Goal: Information Seeking & Learning: Learn about a topic

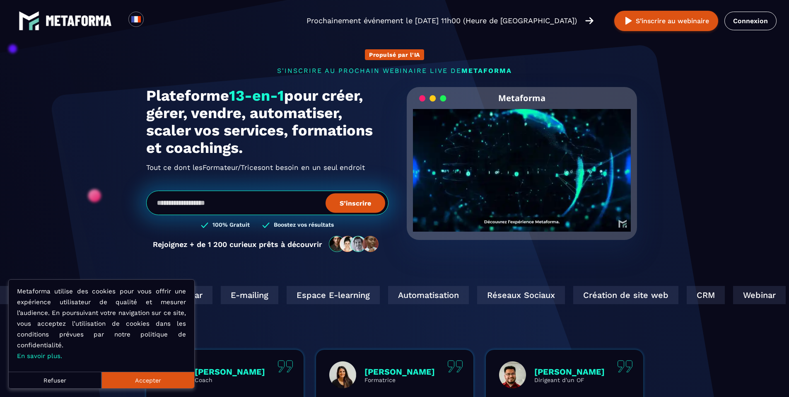
click at [169, 376] on button "Accepter" at bounding box center [148, 380] width 93 height 17
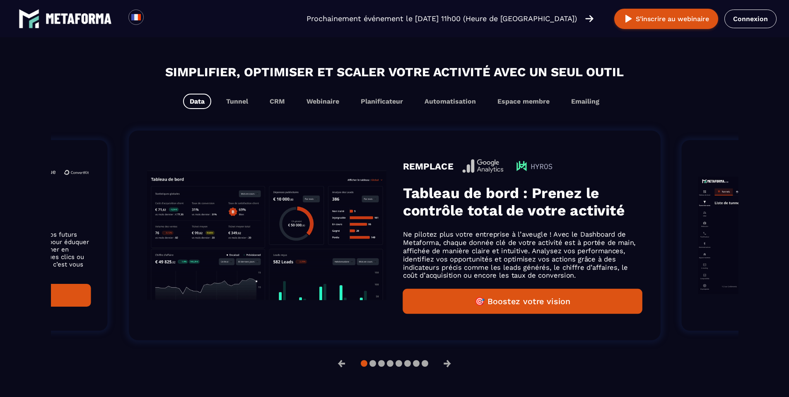
scroll to position [494, 0]
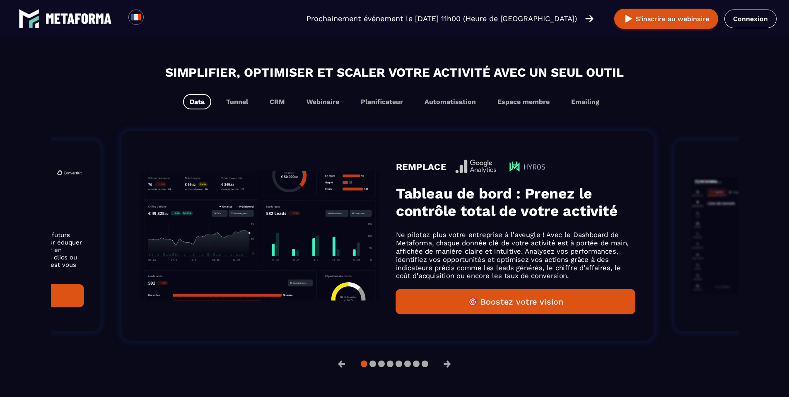
drag, startPoint x: 506, startPoint y: 207, endPoint x: 318, endPoint y: 208, distance: 187.7
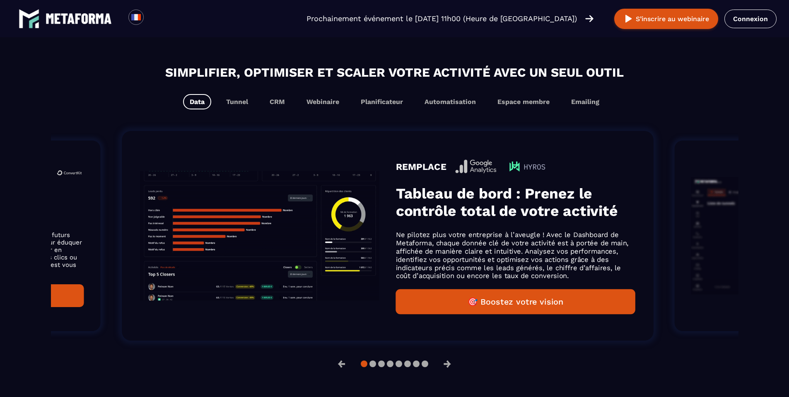
click at [396, 208] on h3 "Tableau de bord : Prenez le contrôle total de votre activité" at bounding box center [516, 202] width 240 height 35
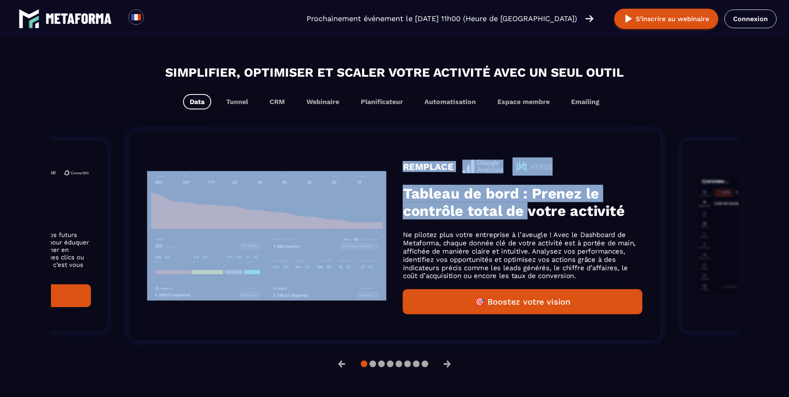
drag, startPoint x: 343, startPoint y: 211, endPoint x: 0, endPoint y: 212, distance: 343.1
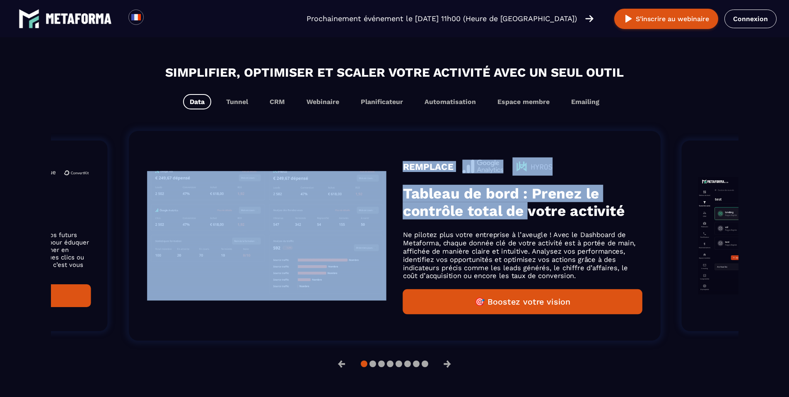
click at [121, 211] on li "REMPLACE Tableau de bord : Prenez le contrôle total de votre activité Ne pilote…" at bounding box center [395, 236] width 582 height 260
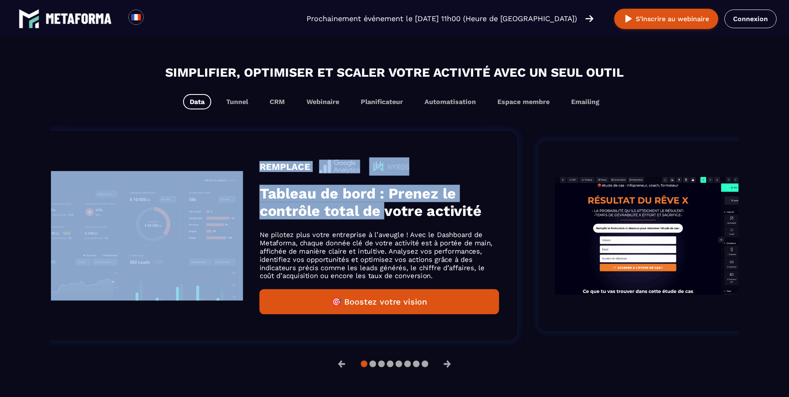
drag, startPoint x: 653, startPoint y: 196, endPoint x: 295, endPoint y: 215, distance: 358.6
click at [358, 219] on li "REMPLACE Tableau de bord : Prenez le contrôle total de votre activité Ne pilote…" at bounding box center [251, 236] width 582 height 260
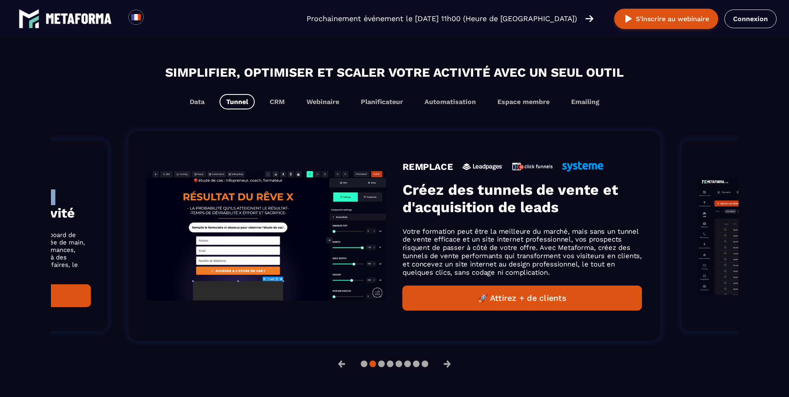
click at [374, 208] on img "Gallery" at bounding box center [267, 235] width 240 height 129
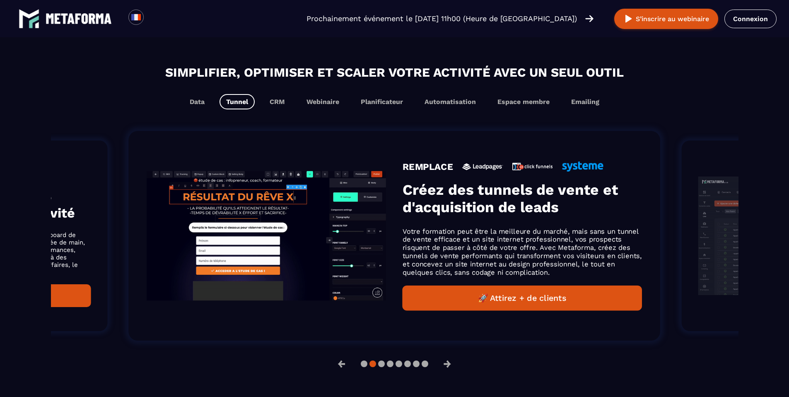
click at [416, 131] on li "REMPLACE Créez des tunnels de vente et d'acquisition de leads Votre formation p…" at bounding box center [395, 236] width 582 height 260
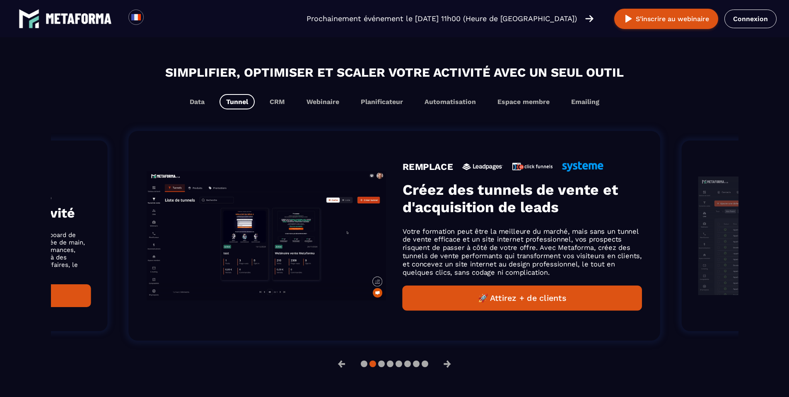
drag, startPoint x: 594, startPoint y: 185, endPoint x: 514, endPoint y: 190, distance: 80.1
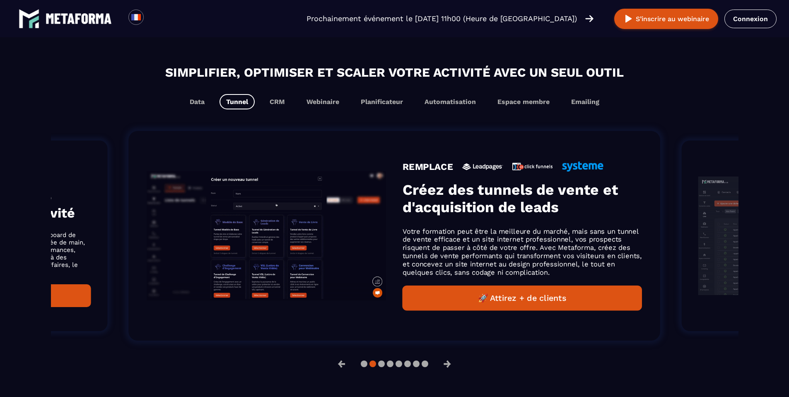
click at [525, 189] on h3 "Créez des tunnels de vente et d'acquisition de leads" at bounding box center [523, 198] width 240 height 35
drag, startPoint x: 597, startPoint y: 190, endPoint x: 333, endPoint y: 196, distance: 264.1
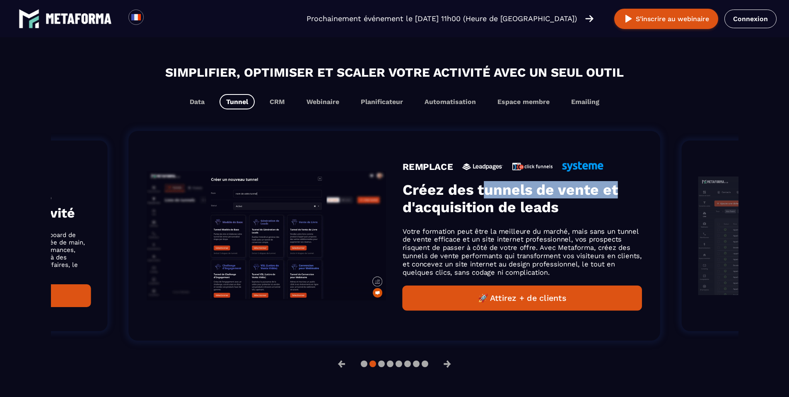
click at [416, 196] on h3 "Créez des tunnels de vente et d'acquisition de leads" at bounding box center [523, 198] width 240 height 35
click at [530, 156] on div "REMPLACE Créez des tunnels de vente et d'acquisition de leads Votre formation p…" at bounding box center [395, 236] width 532 height 210
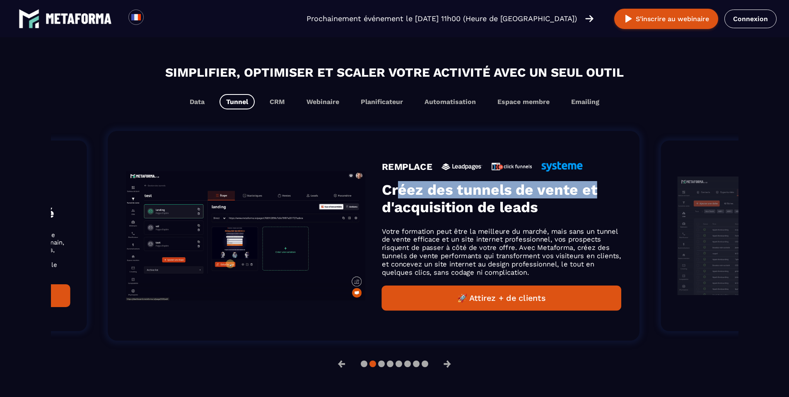
drag, startPoint x: 626, startPoint y: 158, endPoint x: 390, endPoint y: 172, distance: 236.2
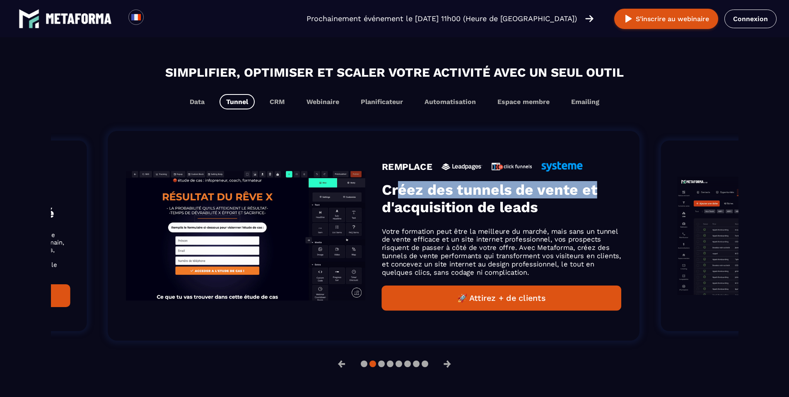
click at [392, 172] on div "REMPLACE Créez des tunnels de vente et d'acquisition de leads Votre formation p…" at bounding box center [374, 236] width 532 height 210
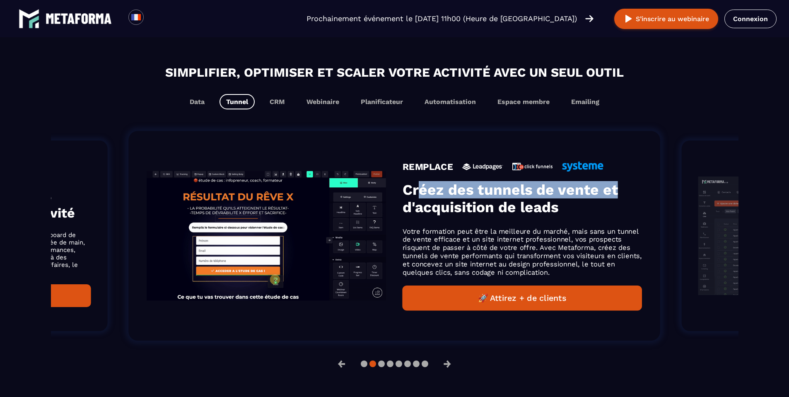
drag, startPoint x: 678, startPoint y: 179, endPoint x: 487, endPoint y: 191, distance: 191.4
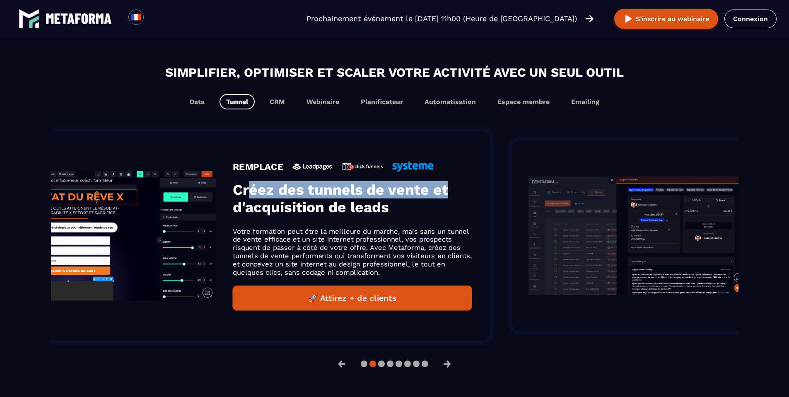
click at [510, 191] on li "REMPLACE Gestion de la Relation Client (CRM) Pour devenir le leader de votre ma…" at bounding box center [753, 236] width 529 height 236
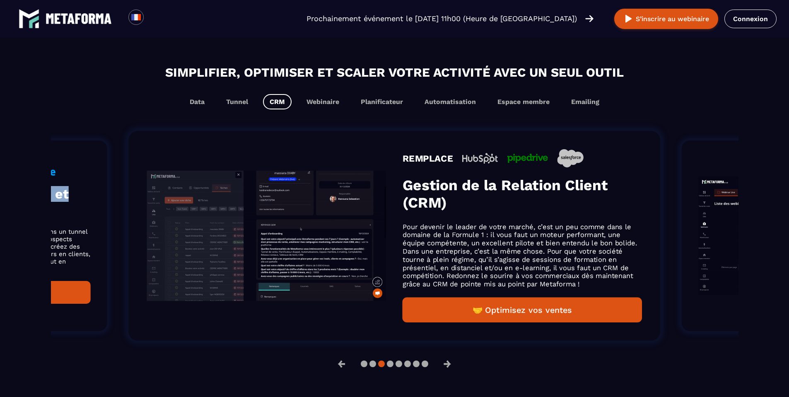
scroll to position [507, 0]
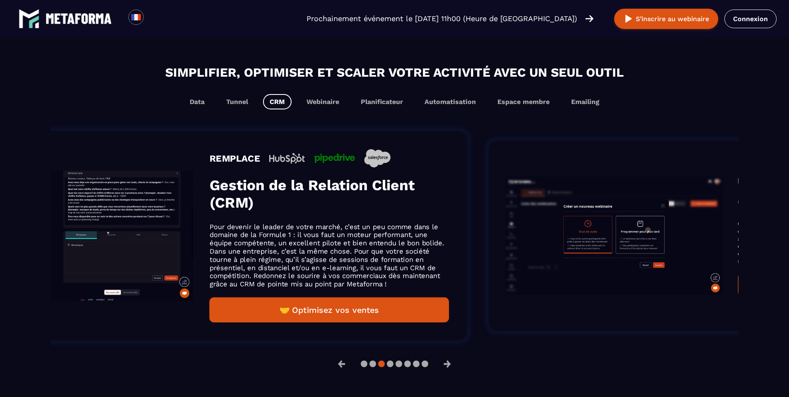
drag, startPoint x: 610, startPoint y: 185, endPoint x: 288, endPoint y: 200, distance: 322.8
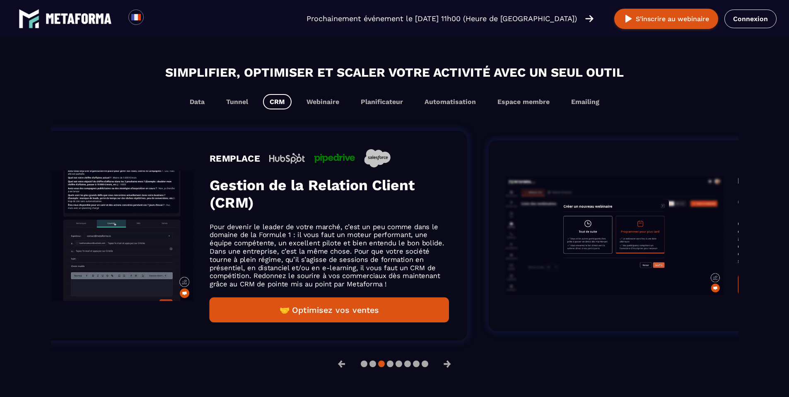
click at [288, 200] on h3 "Gestion de la Relation Client (CRM)" at bounding box center [330, 194] width 240 height 35
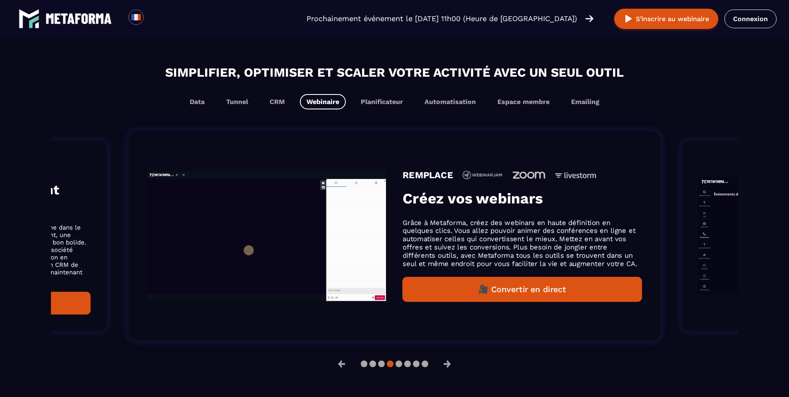
scroll to position [494, 0]
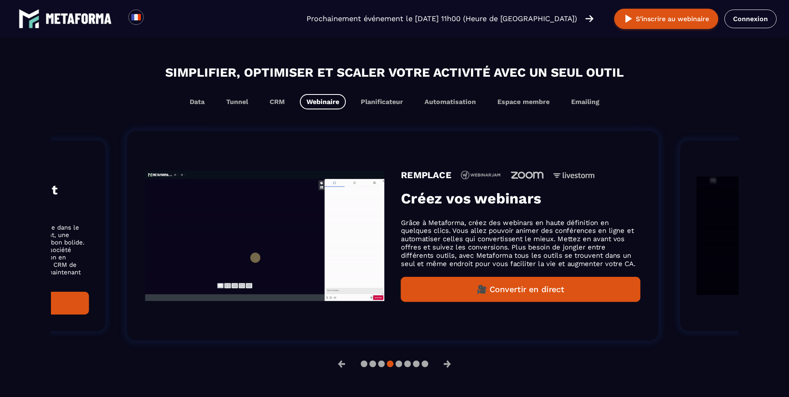
drag, startPoint x: 610, startPoint y: 194, endPoint x: 470, endPoint y: 197, distance: 140.1
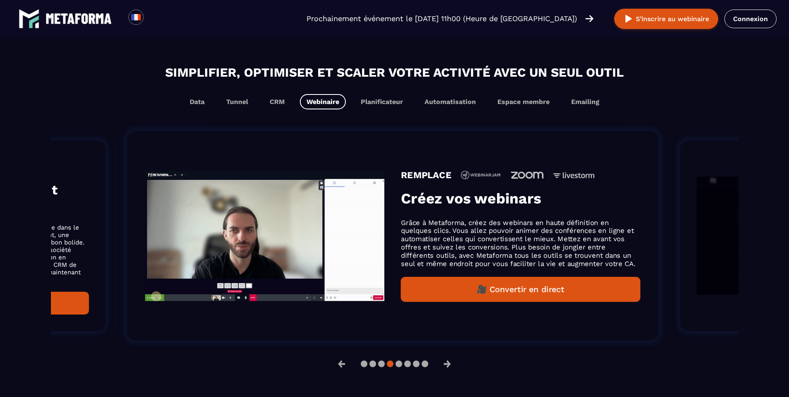
click at [476, 197] on h3 "Créez vos webinars" at bounding box center [521, 198] width 240 height 17
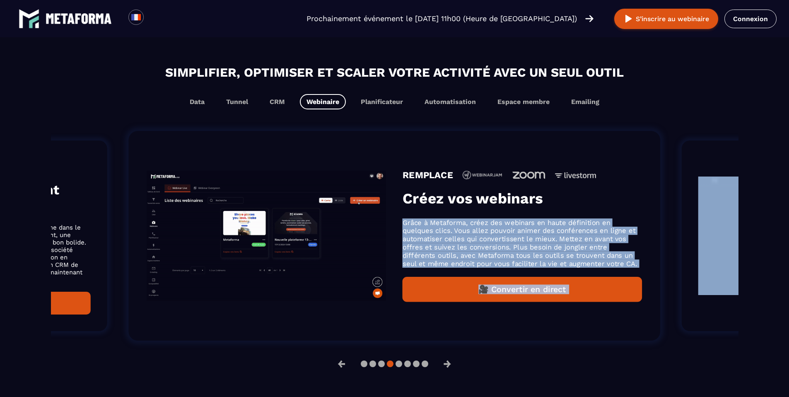
drag, startPoint x: 632, startPoint y: 198, endPoint x: 609, endPoint y: 202, distance: 23.6
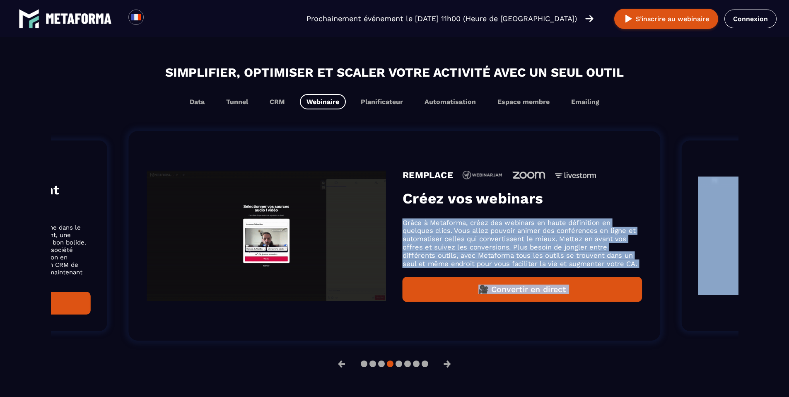
click at [588, 201] on h3 "Créez vos webinars" at bounding box center [523, 198] width 240 height 17
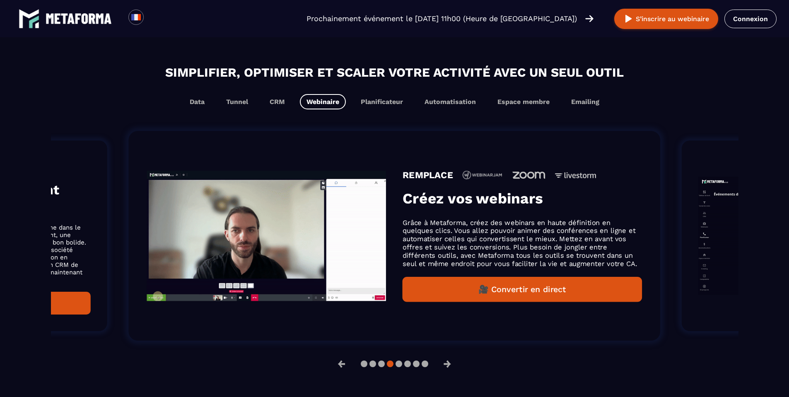
click at [600, 188] on div "REMPLACE Créez vos webinars Grâce à Metaforma, créez des webinars en haute défi…" at bounding box center [523, 236] width 240 height 132
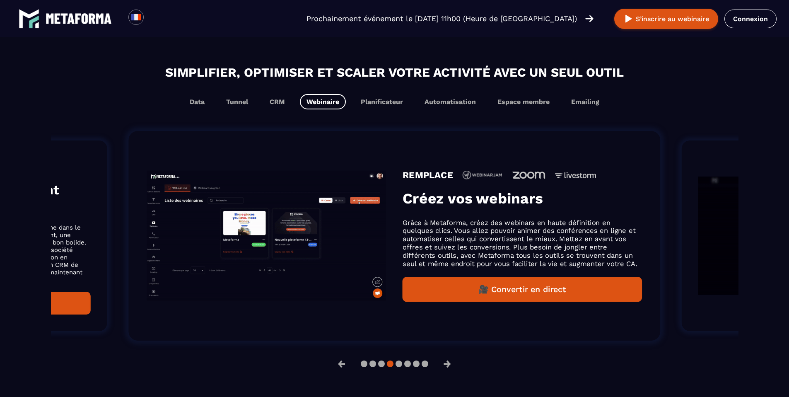
drag, startPoint x: 605, startPoint y: 189, endPoint x: 455, endPoint y: 200, distance: 151.2
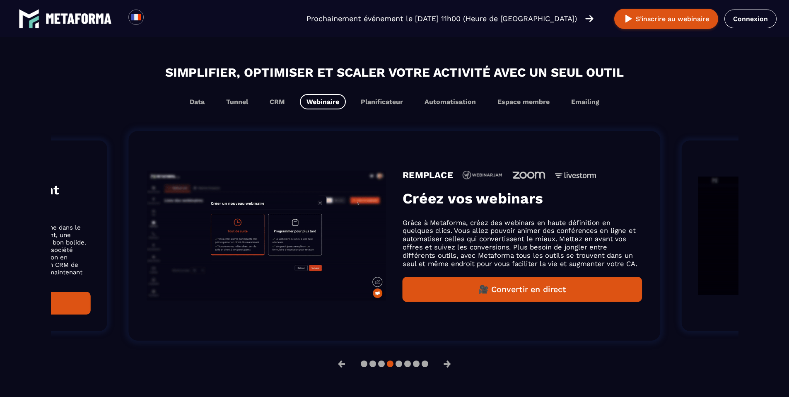
click at [461, 199] on div "REMPLACE Créez vos webinars Grâce à Metaforma, créez des webinars en haute défi…" at bounding box center [523, 236] width 240 height 132
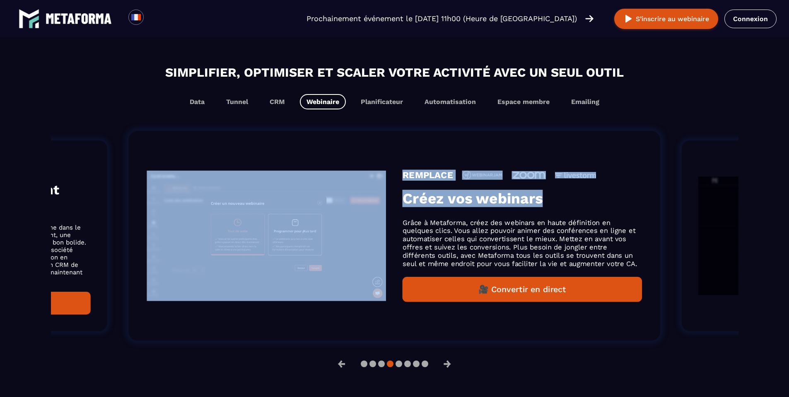
drag, startPoint x: 550, startPoint y: 194, endPoint x: 353, endPoint y: 207, distance: 197.7
click at [360, 206] on div "REMPLACE Créez vos webinars Grâce à Metaforma, créez des webinars en haute défi…" at bounding box center [395, 236] width 532 height 210
click at [542, 199] on h3 "Créez vos webinars" at bounding box center [523, 198] width 240 height 17
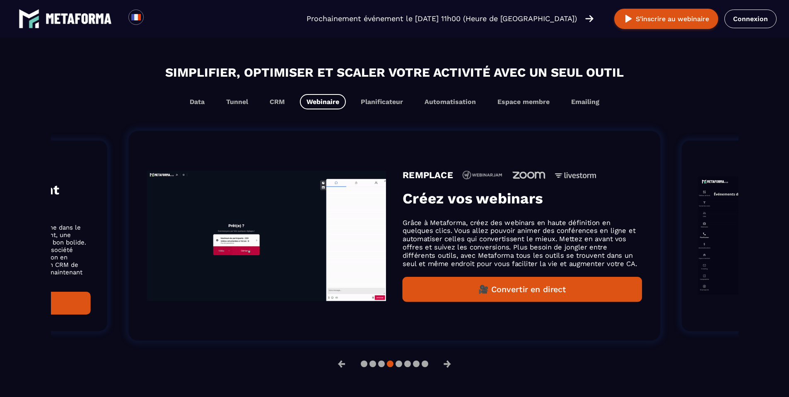
click at [596, 213] on div "REMPLACE Créez vos webinars Grâce à Metaforma, créez des webinars en haute défi…" at bounding box center [523, 236] width 240 height 132
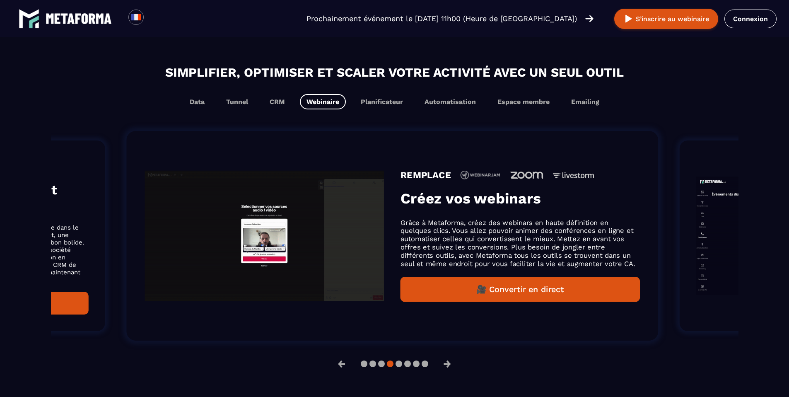
drag, startPoint x: 598, startPoint y: 211, endPoint x: 390, endPoint y: 224, distance: 208.4
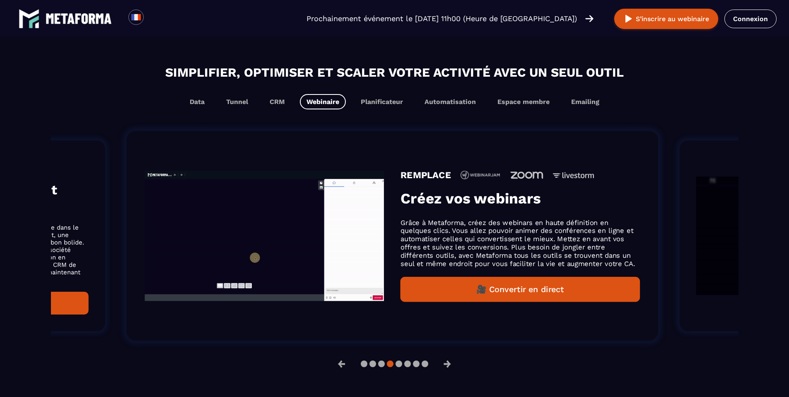
click at [406, 225] on div "REMPLACE Créez vos webinars Grâce à Metaforma, créez des webinars en haute défi…" at bounding box center [521, 236] width 240 height 132
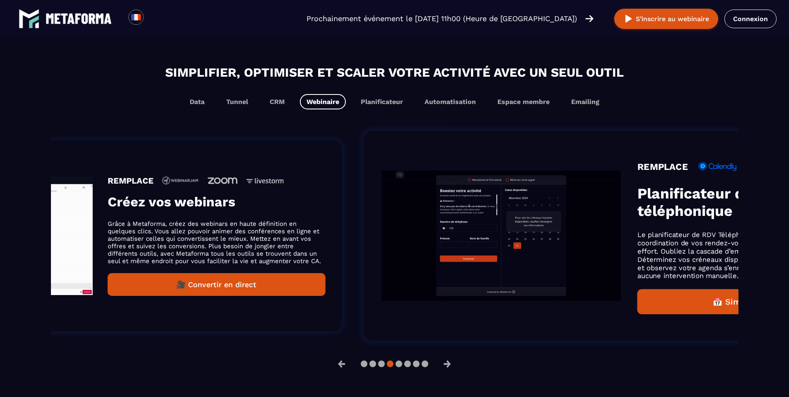
drag, startPoint x: 597, startPoint y: 220, endPoint x: 291, endPoint y: 236, distance: 306.7
click at [295, 236] on p "Grâce à Metaforma, créez des webinars en haute définition en quelques clics. Vo…" at bounding box center [217, 242] width 218 height 45
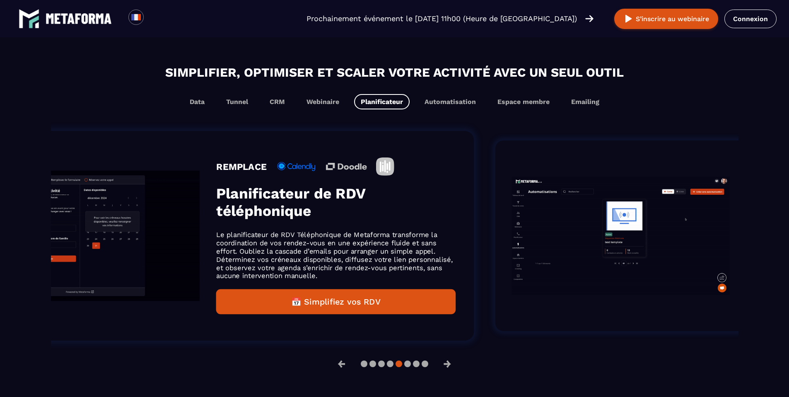
drag, startPoint x: 574, startPoint y: 212, endPoint x: 346, endPoint y: 213, distance: 227.5
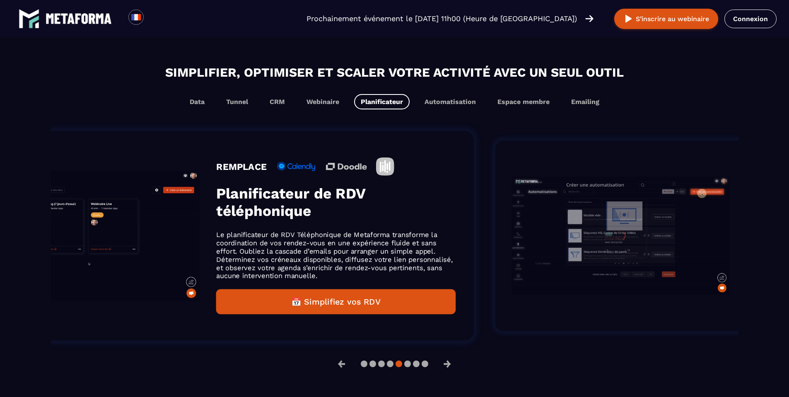
click at [397, 213] on h3 "Planificateur de RDV téléphonique" at bounding box center [336, 202] width 240 height 35
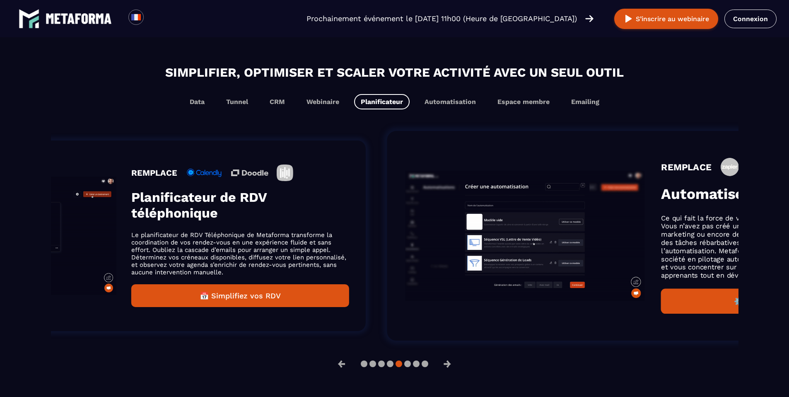
drag, startPoint x: 603, startPoint y: 230, endPoint x: 283, endPoint y: 231, distance: 319.1
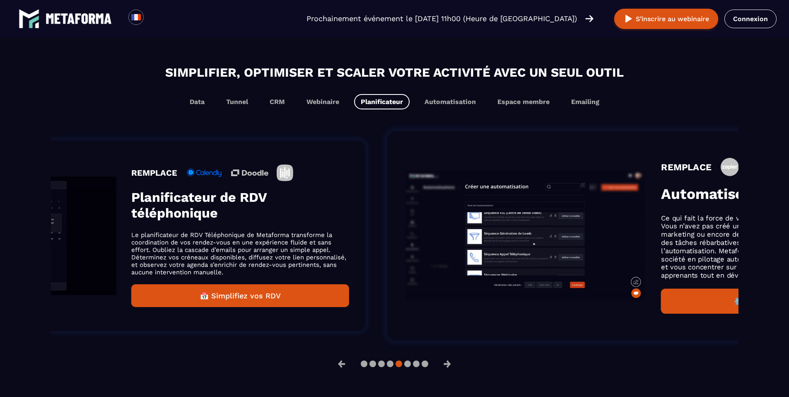
click at [305, 232] on div "REMPLACE Planificateur de RDV téléphonique Le planificateur de RDV Téléphonique…" at bounding box center [240, 236] width 218 height 143
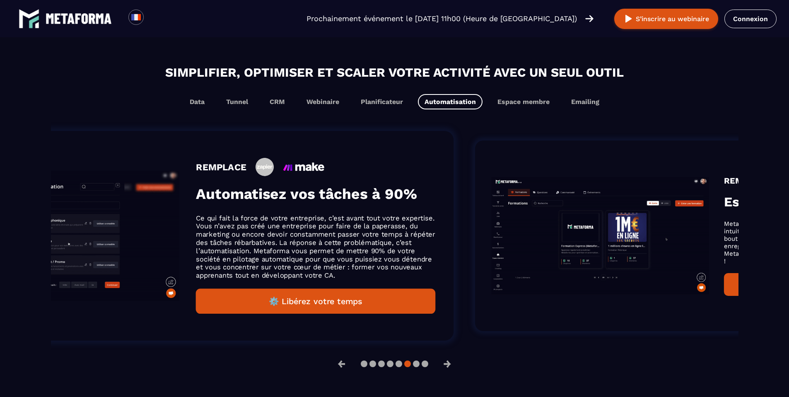
drag, startPoint x: 624, startPoint y: 223, endPoint x: 356, endPoint y: 230, distance: 267.4
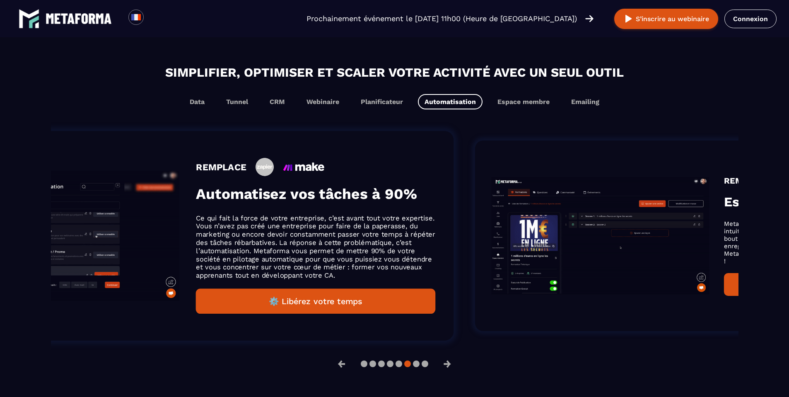
click at [411, 230] on p "Ce qui fait la force de votre entreprise, c’est avant tout votre expertise. Vou…" at bounding box center [316, 246] width 240 height 65
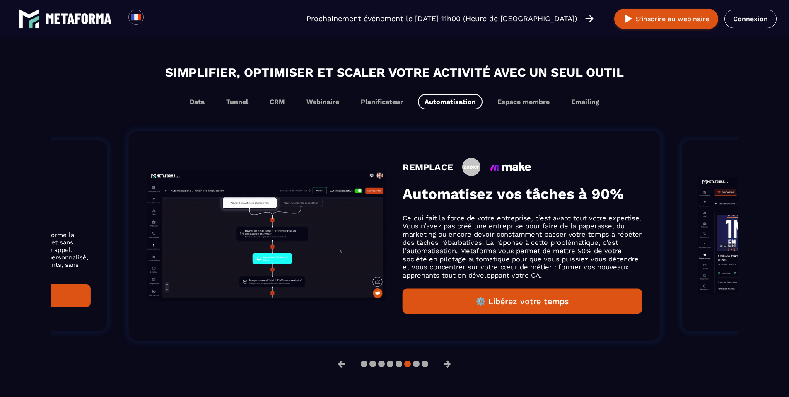
scroll to position [507, 0]
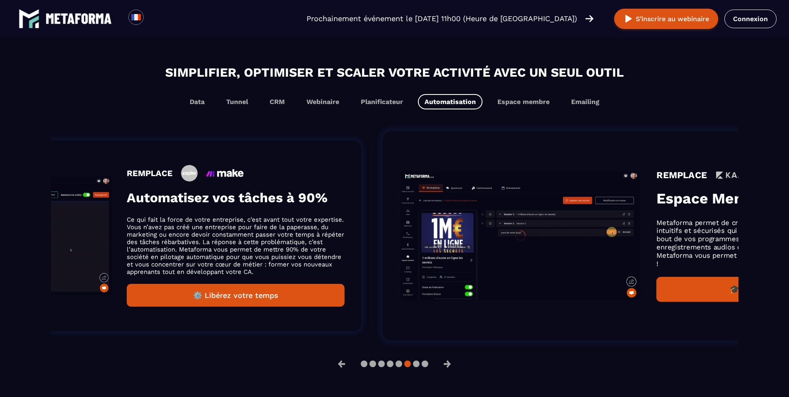
drag, startPoint x: 611, startPoint y: 223, endPoint x: 332, endPoint y: 222, distance: 278.9
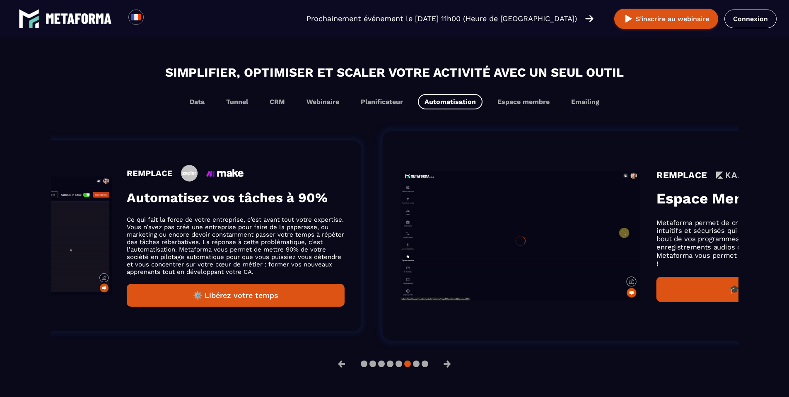
click at [333, 222] on p "Ce qui fait la force de votre entreprise, c’est avant tout votre expertise. Vou…" at bounding box center [236, 246] width 218 height 60
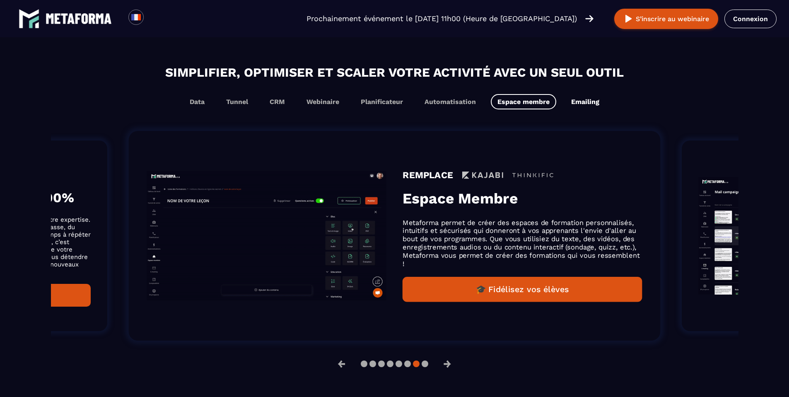
scroll to position [494, 0]
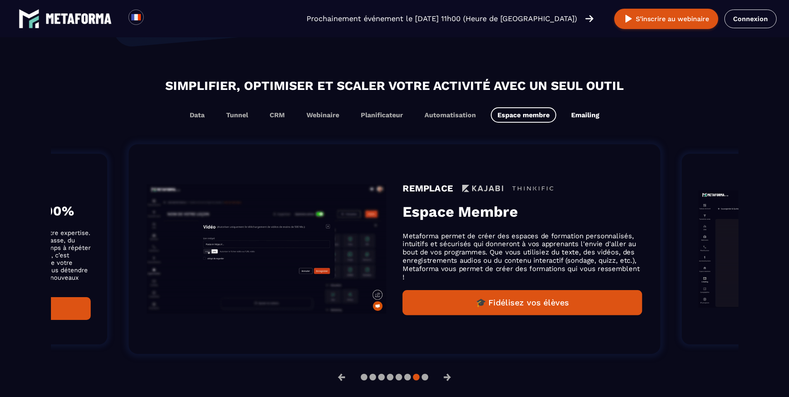
click at [589, 107] on button "Emailing" at bounding box center [585, 114] width 41 height 15
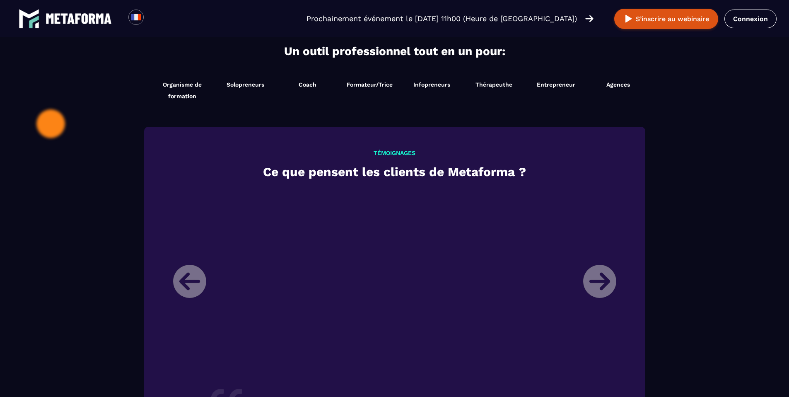
scroll to position [865, 0]
click at [405, 92] on li "Infopreneurs Démarrer maintenant" at bounding box center [432, 89] width 62 height 31
click at [363, 92] on li "Formateur/Trice Démarrer maintenant" at bounding box center [370, 89] width 62 height 31
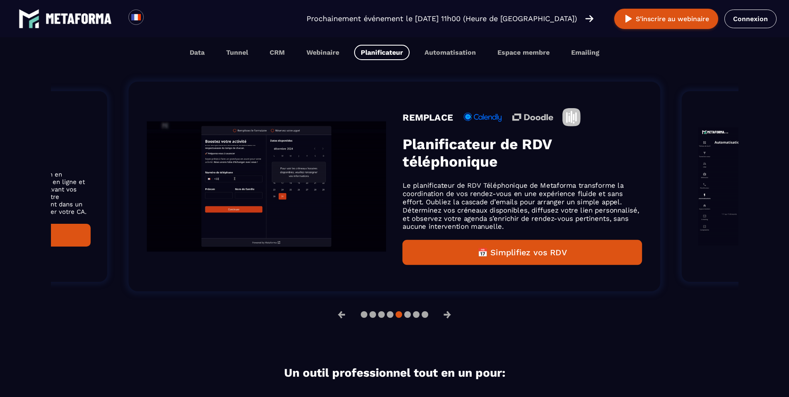
scroll to position [556, 0]
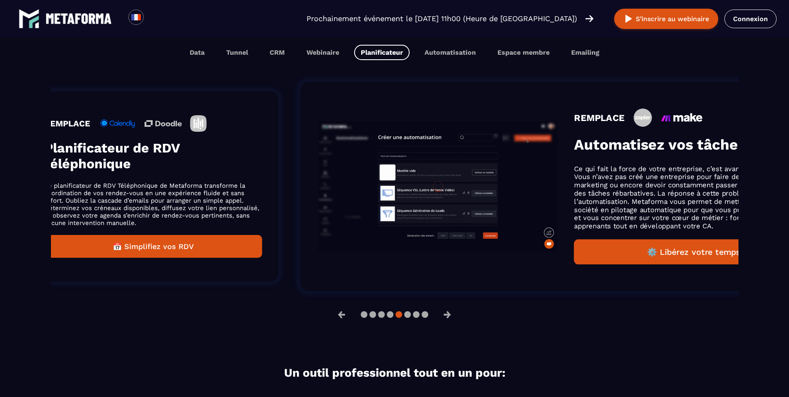
drag, startPoint x: 508, startPoint y: 185, endPoint x: 86, endPoint y: 191, distance: 421.9
click at [86, 191] on p "Le planificateur de RDV Téléphonique de Metaforma transforme la coordination de…" at bounding box center [153, 204] width 218 height 45
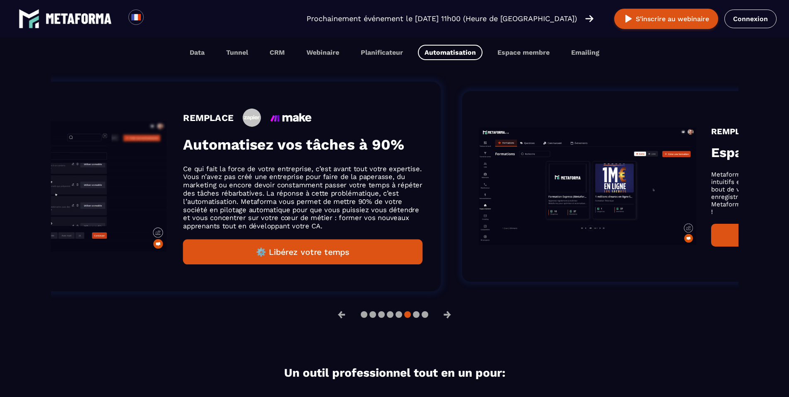
scroll to position [543, 0]
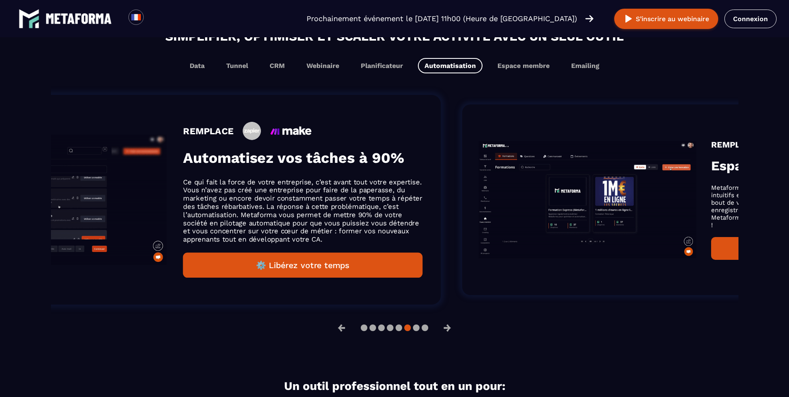
drag, startPoint x: 613, startPoint y: 196, endPoint x: 288, endPoint y: 203, distance: 325.0
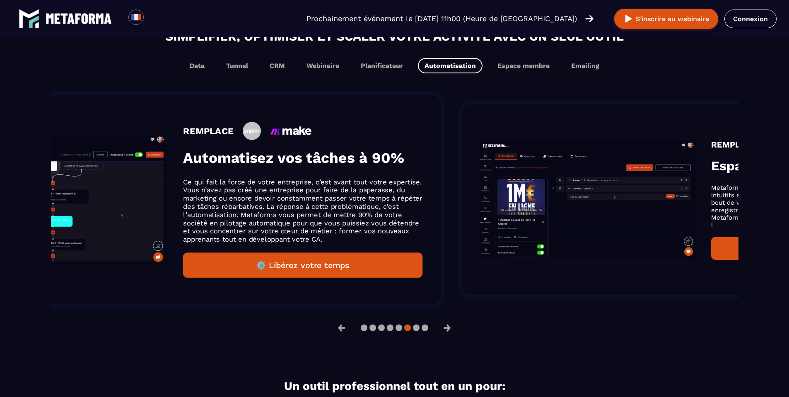
click at [291, 203] on p "Ce qui fait la force de votre entreprise, c’est avant tout votre expertise. Vou…" at bounding box center [303, 210] width 240 height 65
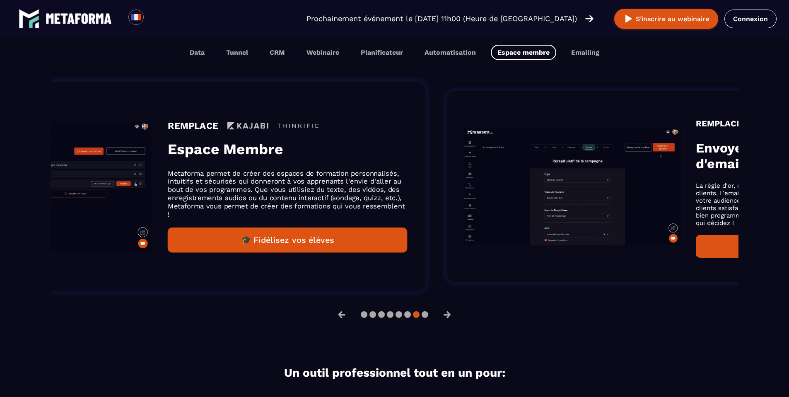
drag, startPoint x: 584, startPoint y: 192, endPoint x: 325, endPoint y: 194, distance: 259.4
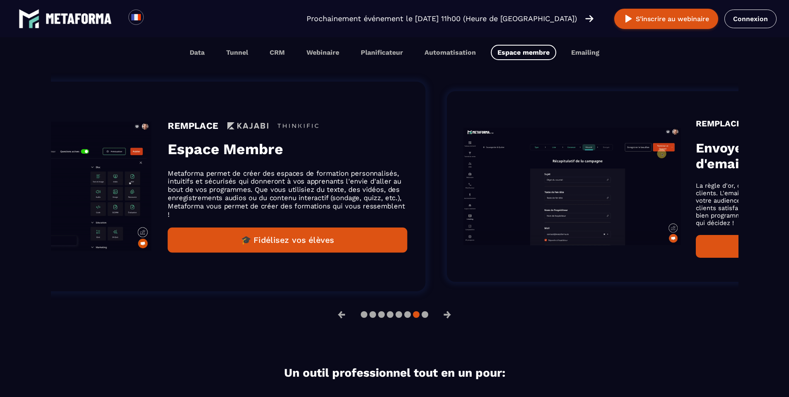
click at [334, 194] on p "Metaforma permet de créer des espaces de formation personnalisés, intuitifs et …" at bounding box center [288, 193] width 240 height 49
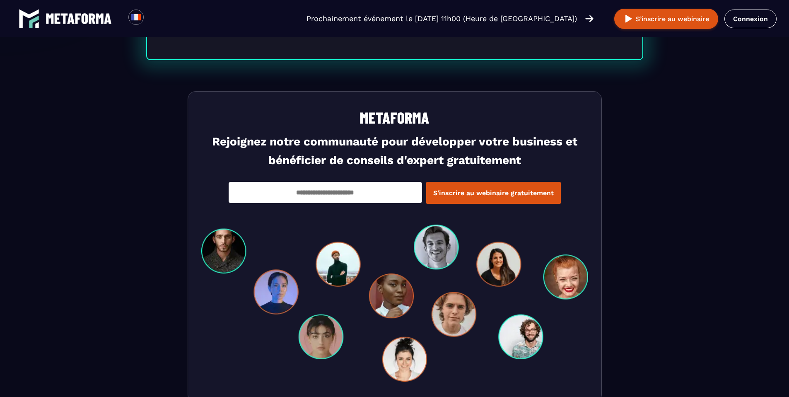
scroll to position [2859, 0]
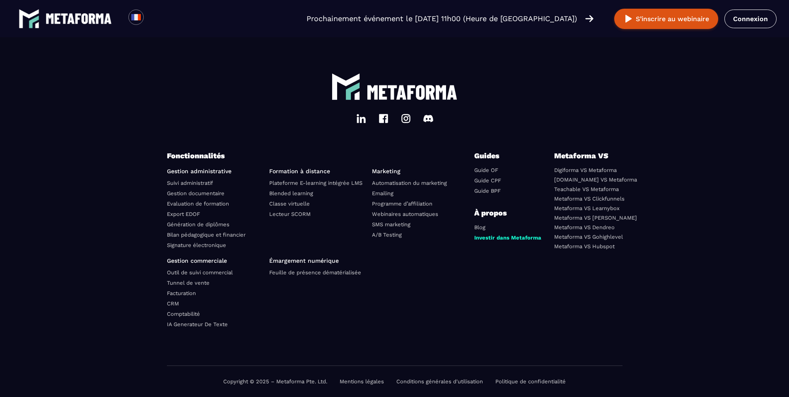
click at [413, 202] on link "Programme d’affiliation" at bounding box center [402, 204] width 61 height 6
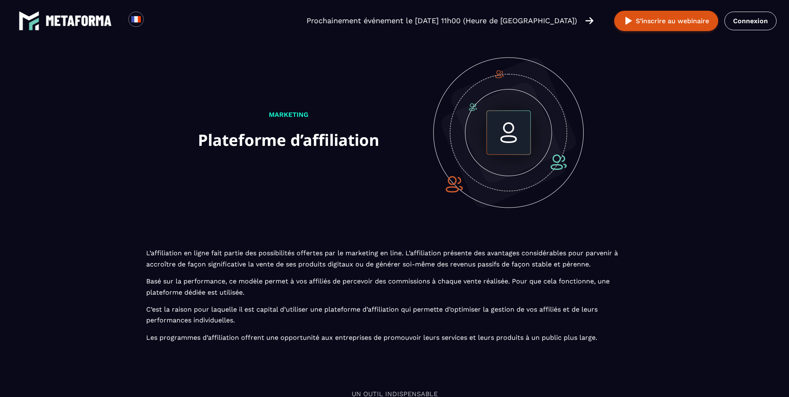
click at [82, 17] on img at bounding box center [79, 20] width 66 height 11
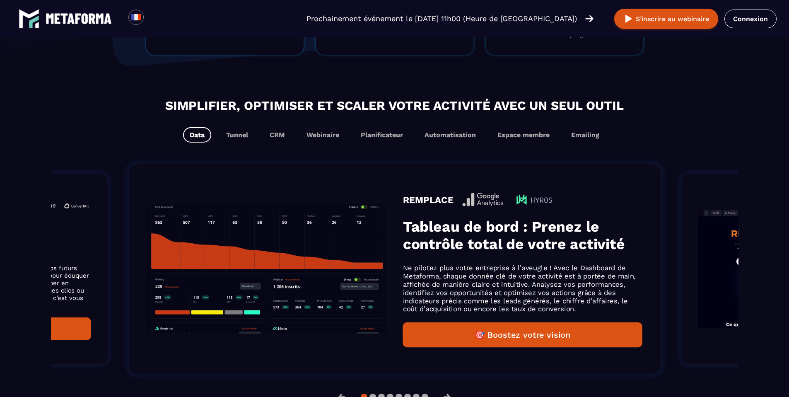
scroll to position [460, 0]
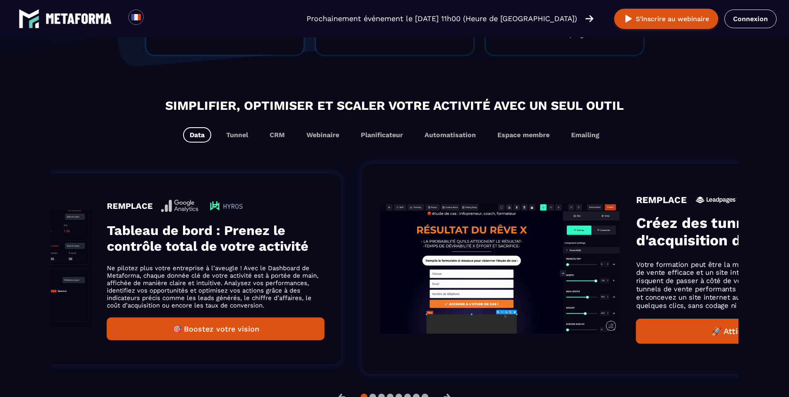
drag, startPoint x: 595, startPoint y: 256, endPoint x: 214, endPoint y: 242, distance: 381.1
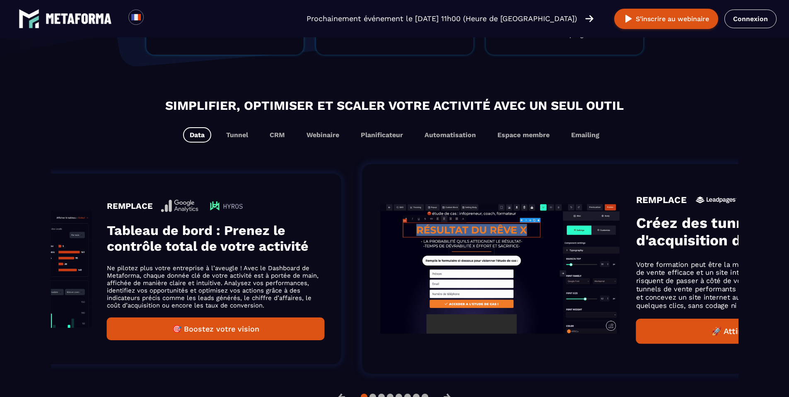
click at [214, 242] on div "REMPLACE Tableau de bord : Prenez le contrôle total de votre activité Ne pilote…" at bounding box center [99, 269] width 484 height 191
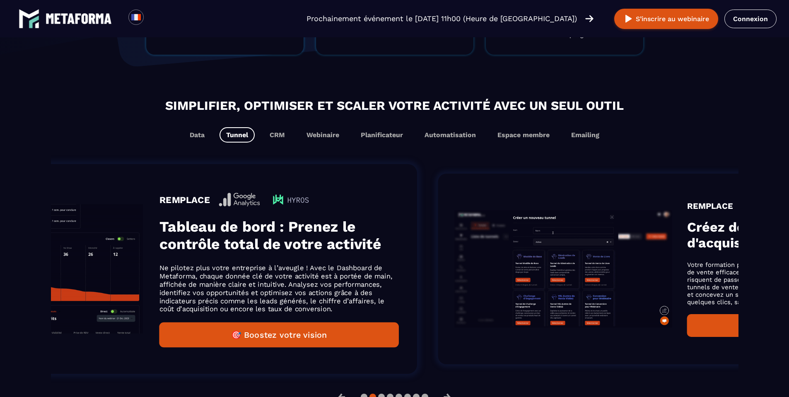
drag, startPoint x: 363, startPoint y: 247, endPoint x: 649, endPoint y: 235, distance: 285.8
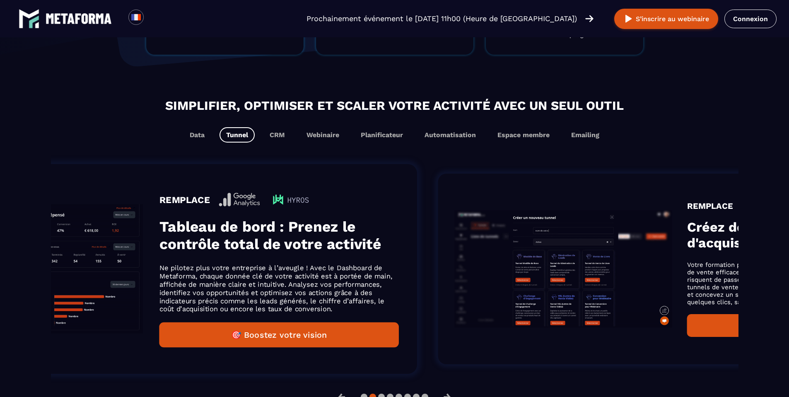
click at [649, 235] on div "REMPLACE Créez des tunnels de vente et d'acquisition de leads Votre formation p…" at bounding box center [680, 269] width 484 height 191
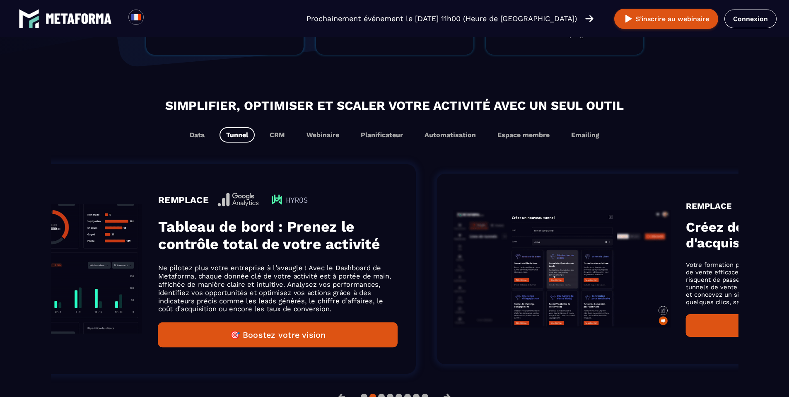
drag, startPoint x: 373, startPoint y: 257, endPoint x: 657, endPoint y: 232, distance: 285.4
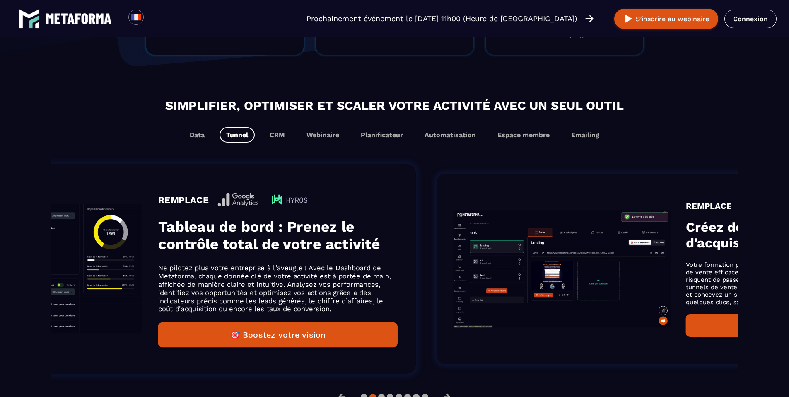
click at [657, 232] on div "REMPLACE Créez des tunnels de vente et d'acquisition de leads Votre formation p…" at bounding box center [679, 269] width 484 height 191
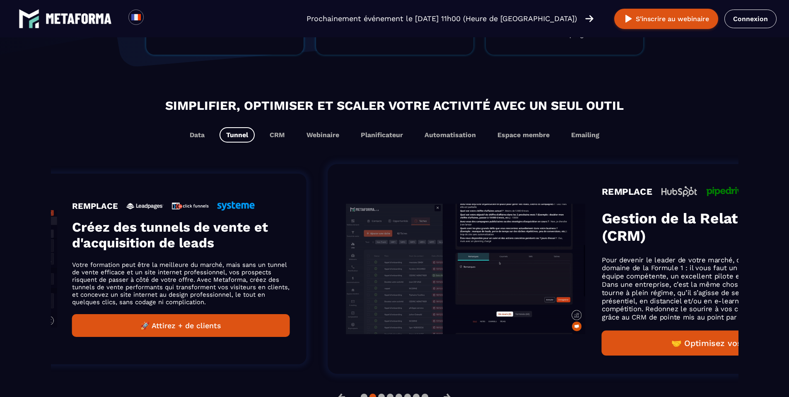
drag, startPoint x: 584, startPoint y: 248, endPoint x: 254, endPoint y: 239, distance: 330.0
click at [254, 239] on h3 "Créez des tunnels de vente et d'acquisition de leads" at bounding box center [181, 234] width 218 height 31
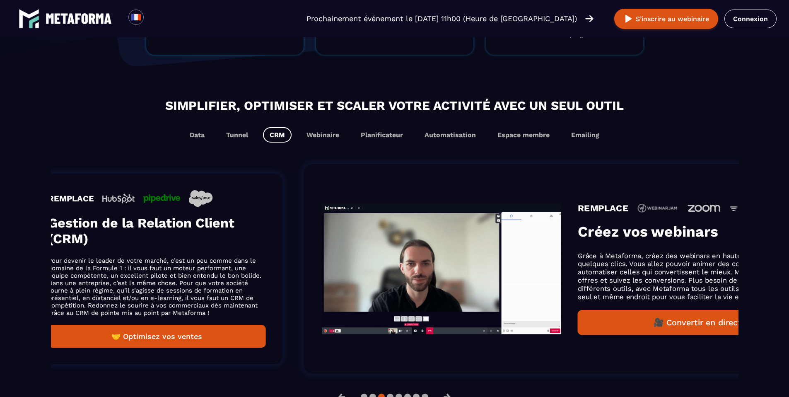
drag, startPoint x: 586, startPoint y: 240, endPoint x: 172, endPoint y: 238, distance: 413.6
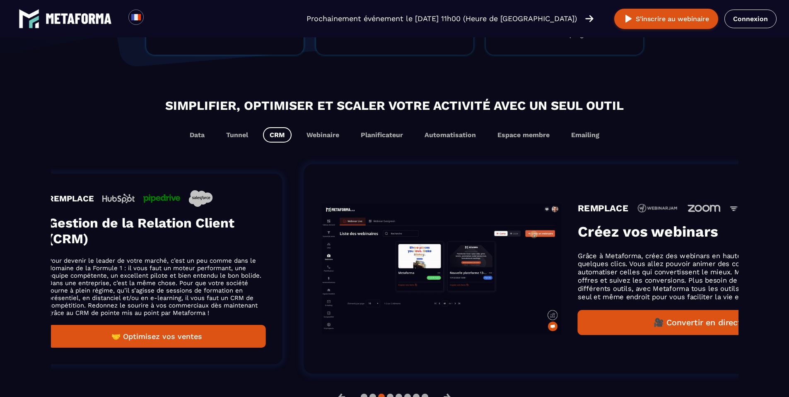
click at [172, 238] on h3 "Gestion de la Relation Client (CRM)" at bounding box center [157, 230] width 218 height 31
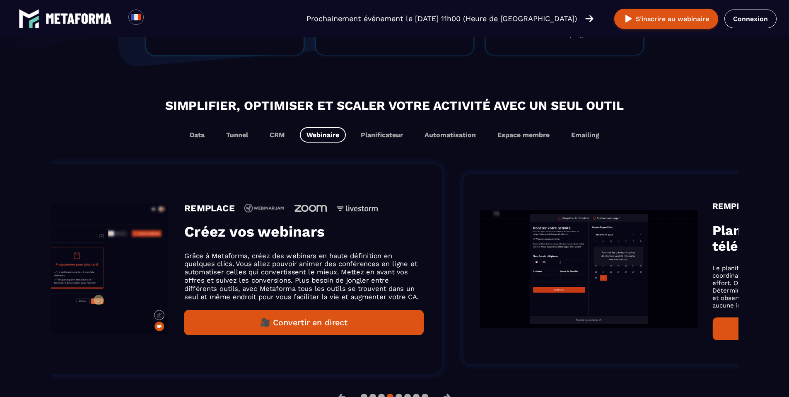
drag, startPoint x: 558, startPoint y: 237, endPoint x: 276, endPoint y: 245, distance: 281.5
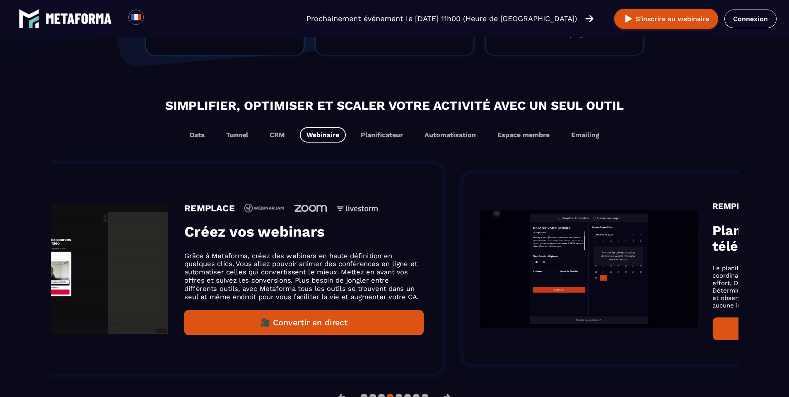
click at [276, 245] on div "REMPLACE Créez vos webinars Grâce à Metaforma, créez des webinars en haute défi…" at bounding box center [304, 269] width 240 height 132
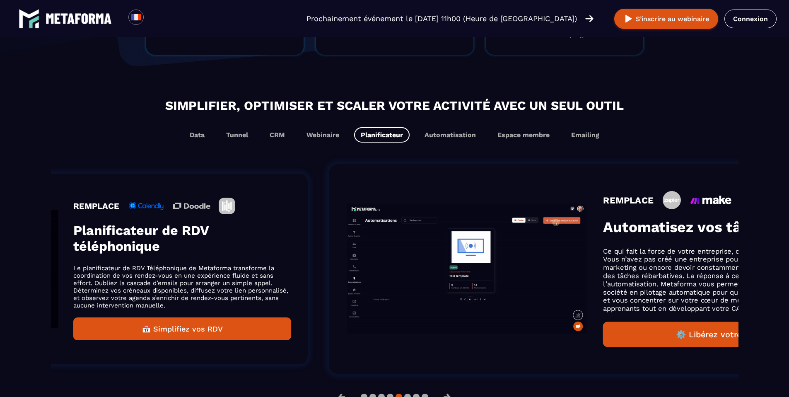
drag, startPoint x: 603, startPoint y: 251, endPoint x: 275, endPoint y: 257, distance: 328.7
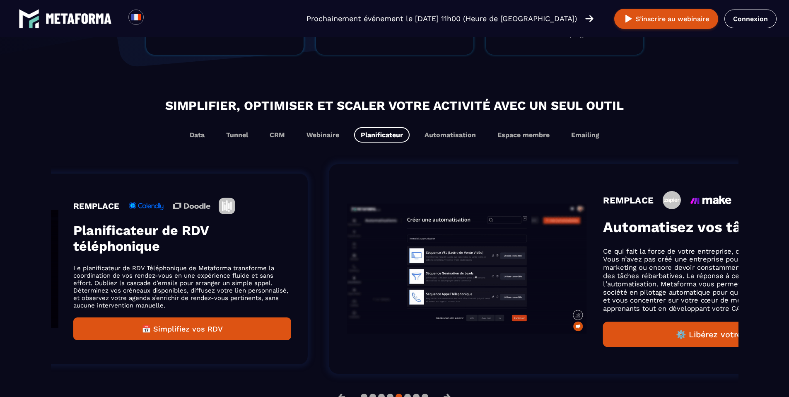
click at [275, 257] on div "REMPLACE Planificateur de RDV téléphonique Le planificateur de RDV Téléphonique…" at bounding box center [182, 269] width 218 height 143
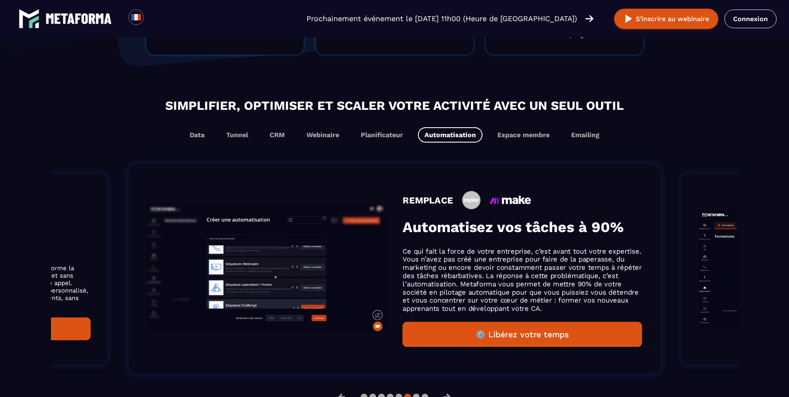
scroll to position [474, 0]
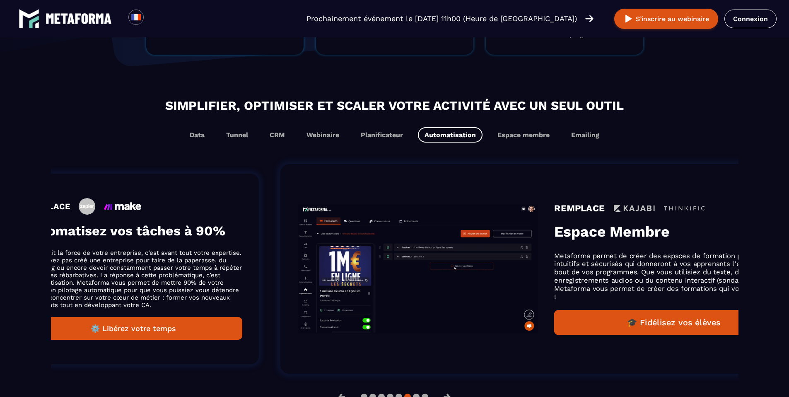
drag, startPoint x: 617, startPoint y: 257, endPoint x: 239, endPoint y: 266, distance: 377.7
click at [239, 266] on p "Ce qui fait la force de votre entreprise, c’est avant tout votre expertise. Vou…" at bounding box center [133, 279] width 218 height 60
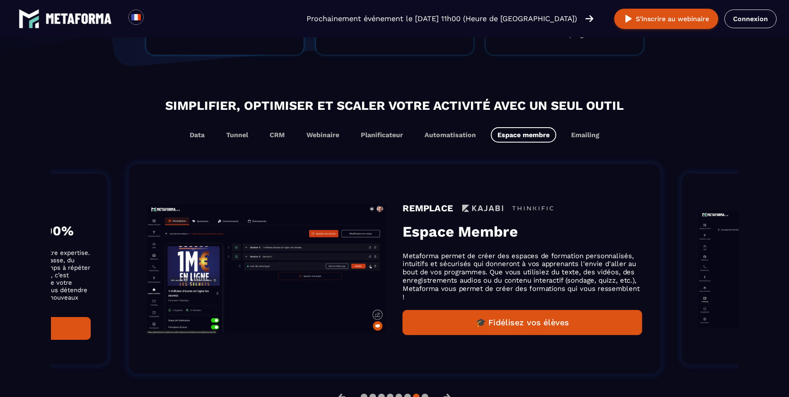
scroll to position [460, 0]
